Goal: Task Accomplishment & Management: Manage account settings

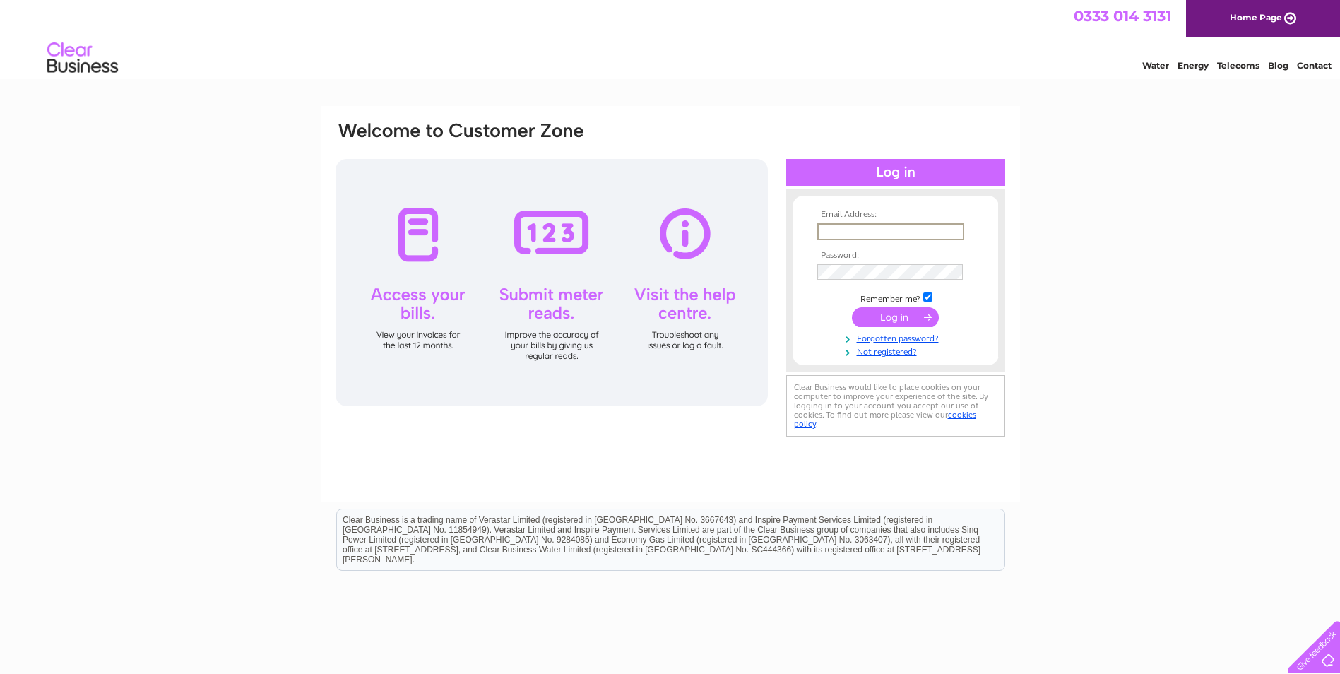
click at [829, 230] on input "text" at bounding box center [890, 231] width 147 height 17
type input "admin@rosscontractors.co.uk"
click at [900, 314] on input "submit" at bounding box center [895, 317] width 87 height 20
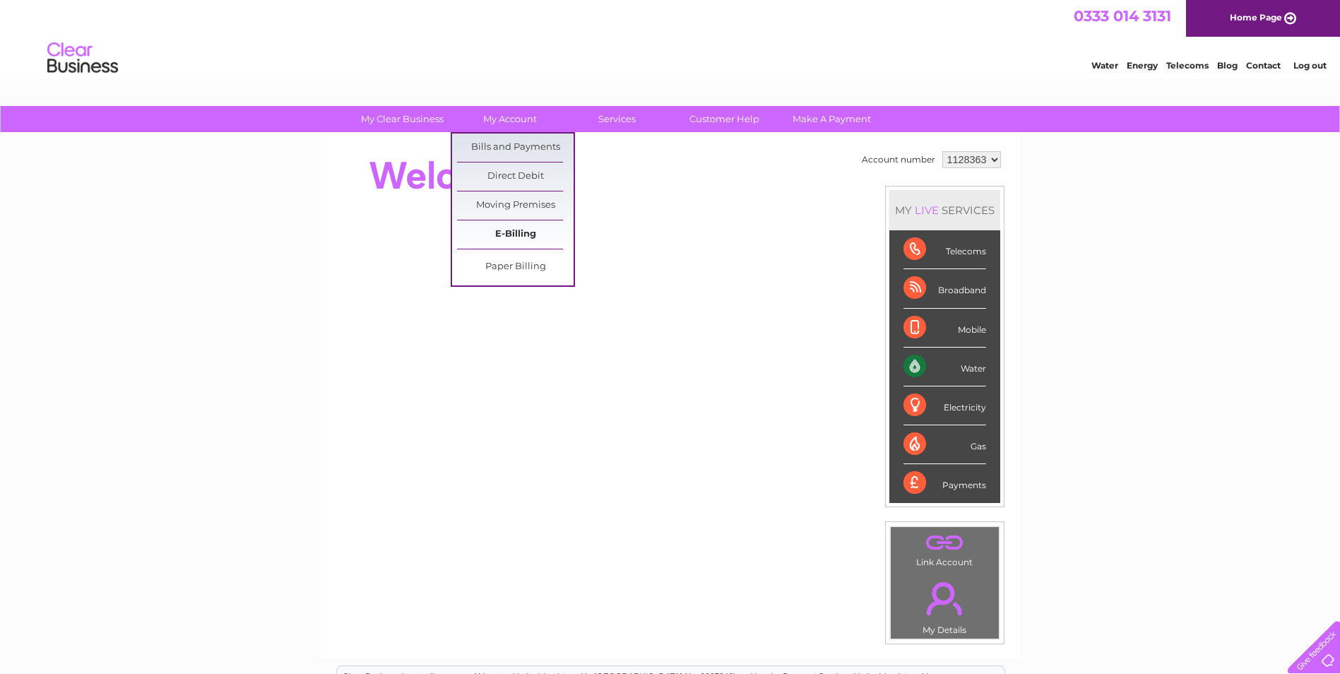
click at [514, 230] on link "E-Billing" at bounding box center [515, 234] width 117 height 28
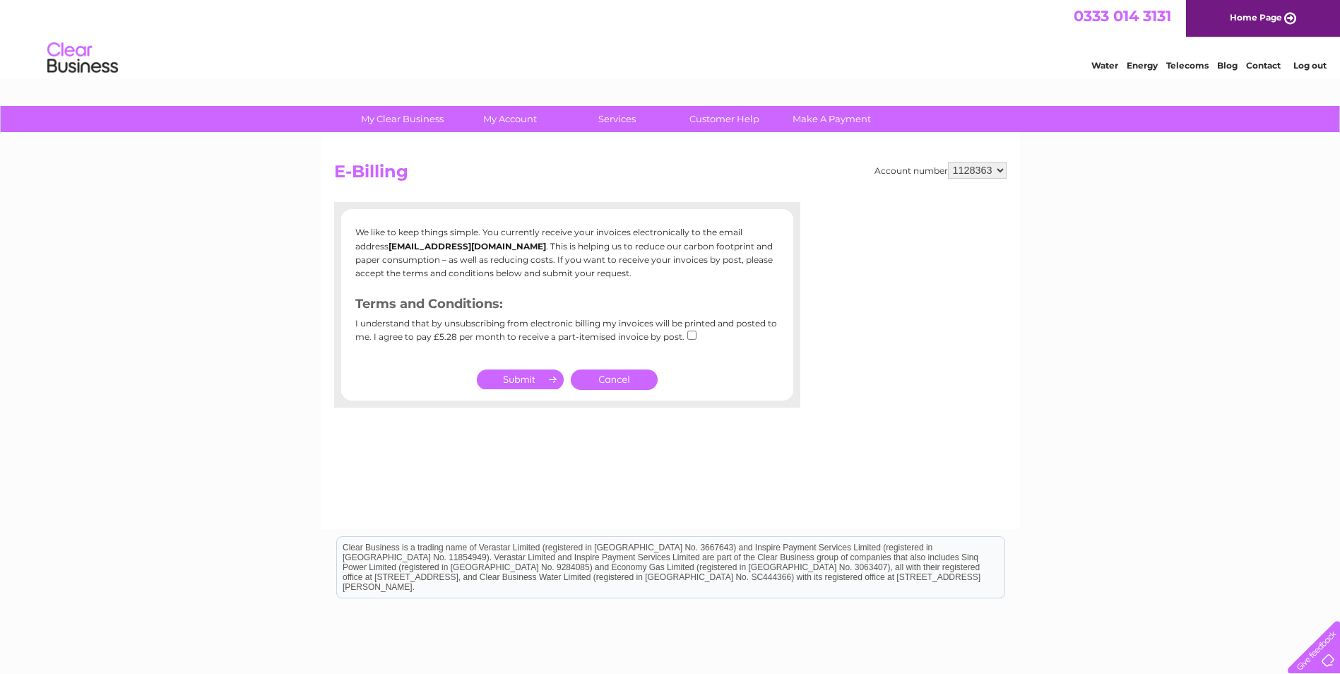
click at [616, 381] on link "Cancel" at bounding box center [614, 380] width 87 height 20
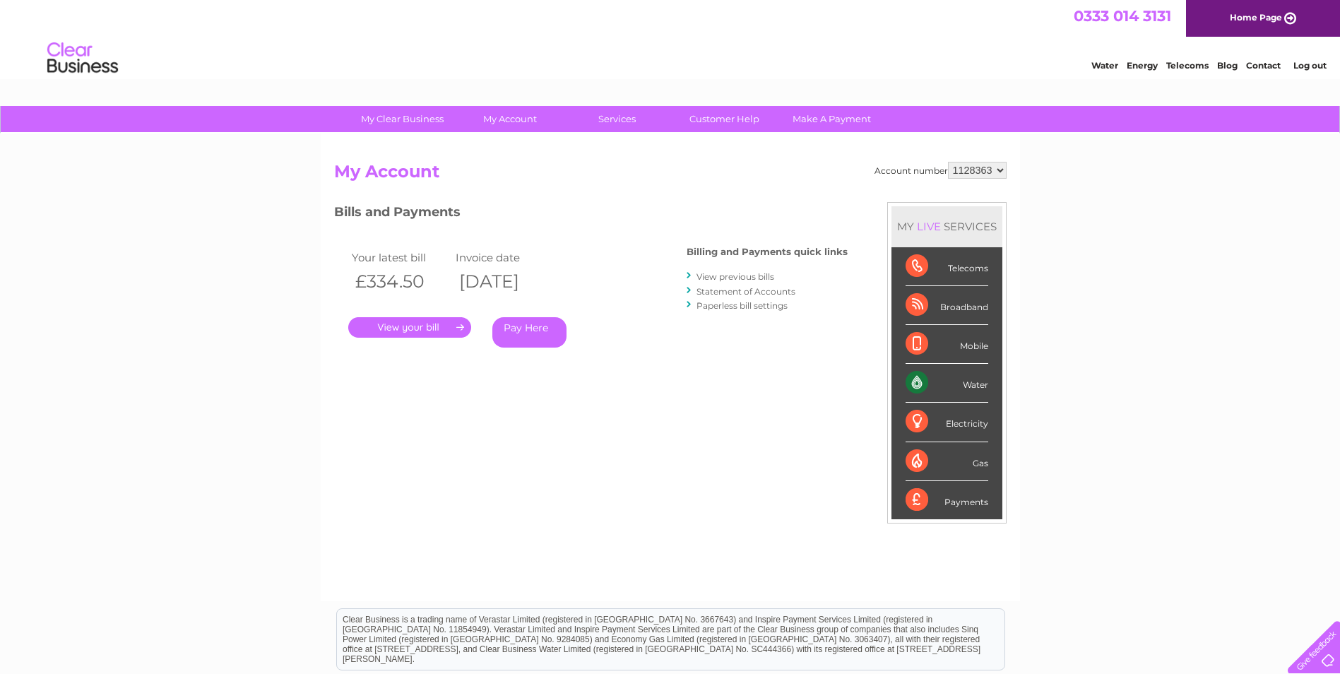
click at [410, 325] on link "." at bounding box center [409, 327] width 123 height 20
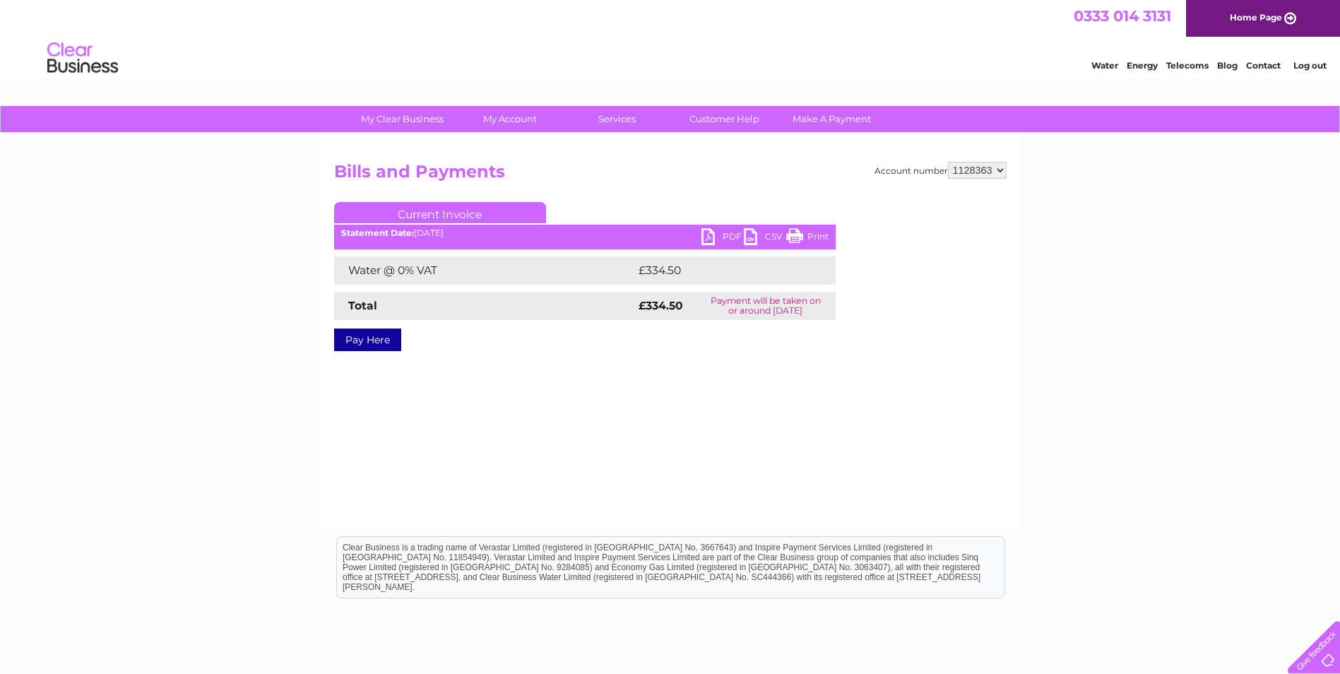
click at [708, 238] on link "PDF" at bounding box center [723, 238] width 42 height 20
click at [1311, 60] on link "Log out" at bounding box center [1310, 65] width 33 height 11
